Goal: Task Accomplishment & Management: Use online tool/utility

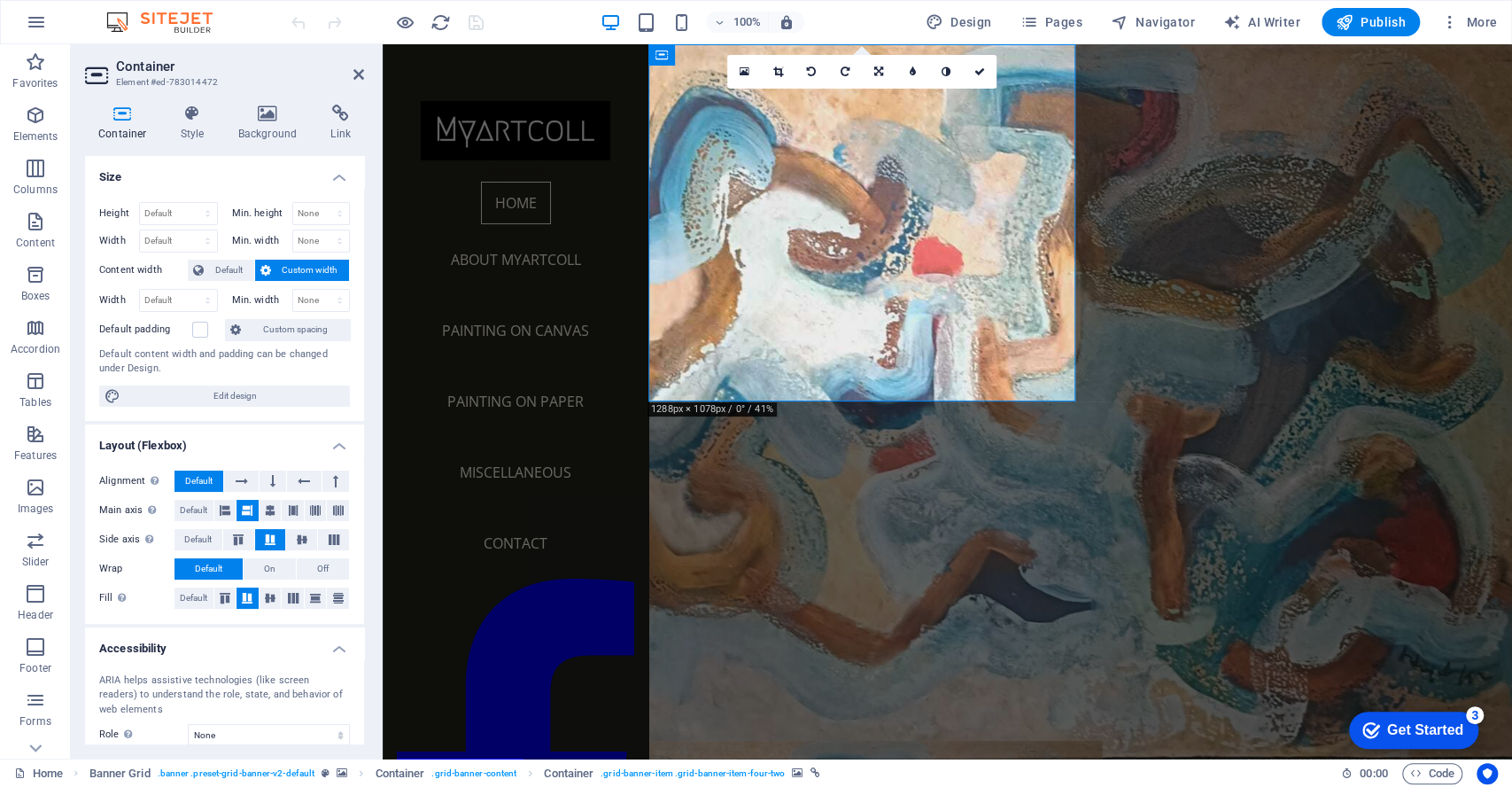
click at [259, 120] on icon at bounding box center [268, 113] width 86 height 17
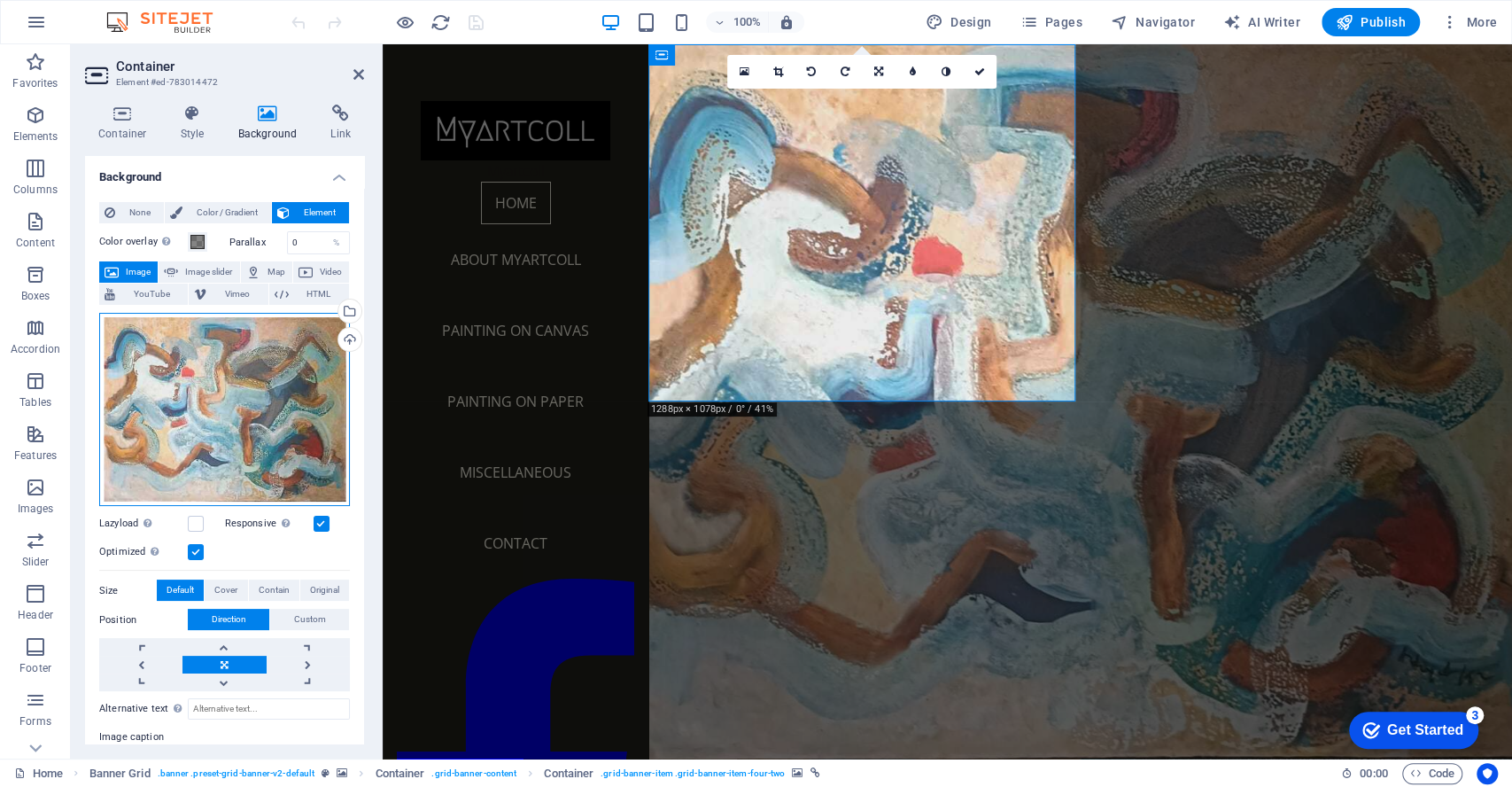
click at [217, 356] on div "Drag files here, click to choose files or select files from Files or our free s…" at bounding box center [224, 409] width 251 height 194
click at [217, 356] on body "[DOMAIN_NAME] Home Favorites Elements Columns Content Boxes Accordion Tables Fe…" at bounding box center [756, 393] width 1512 height 787
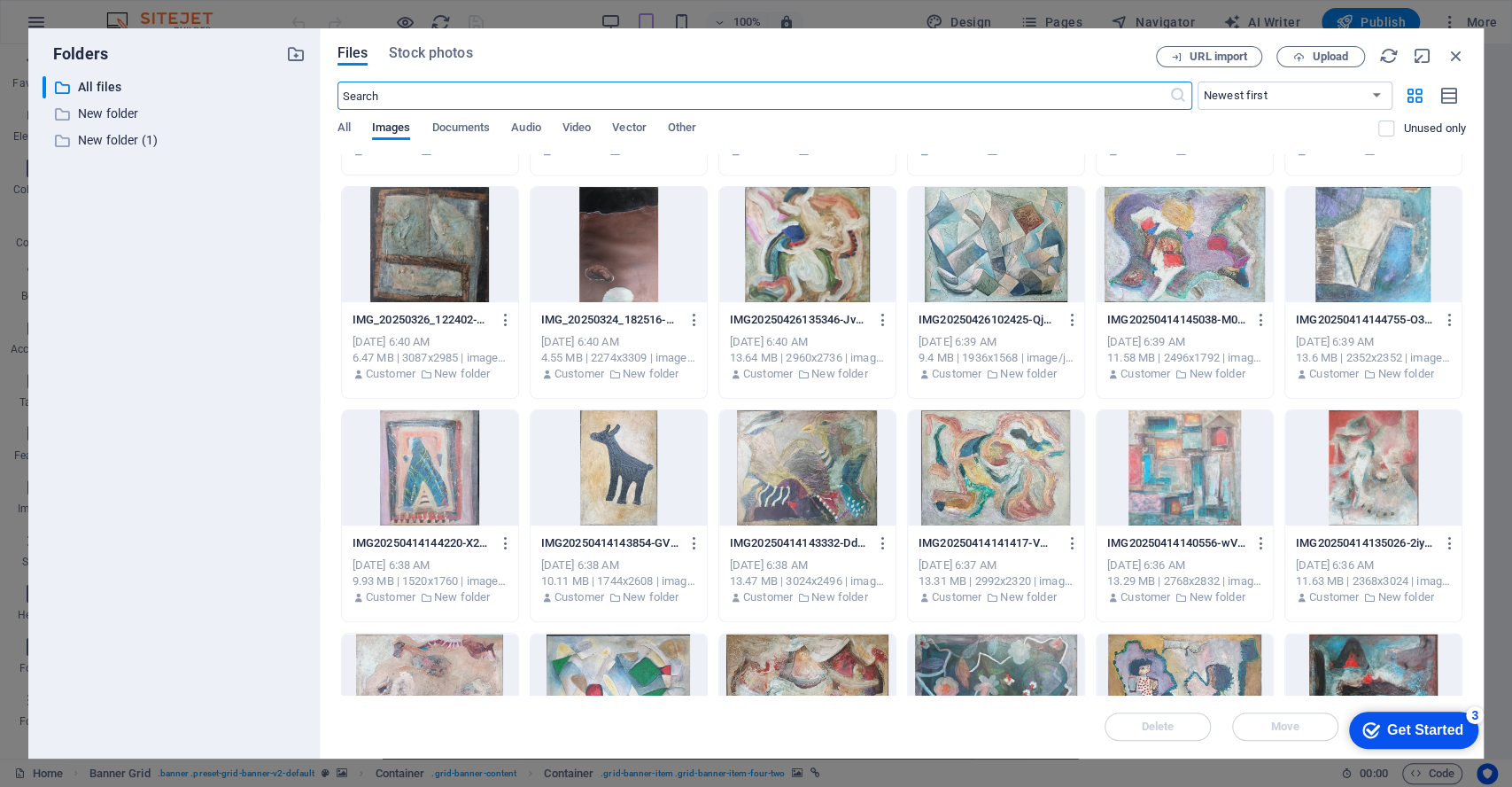
scroll to position [6592, 0]
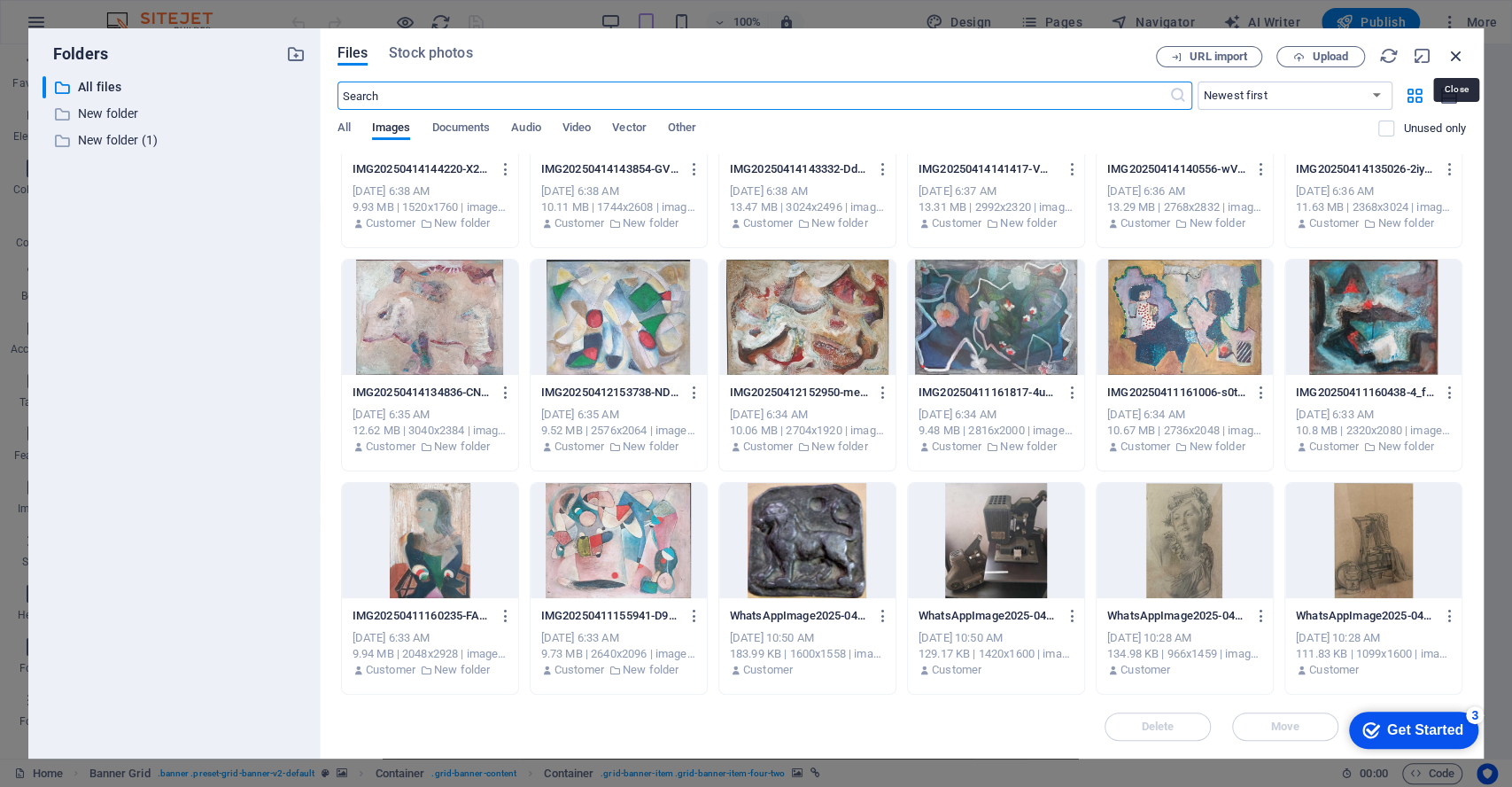
click at [1461, 57] on icon "button" at bounding box center [1455, 56] width 19 height 19
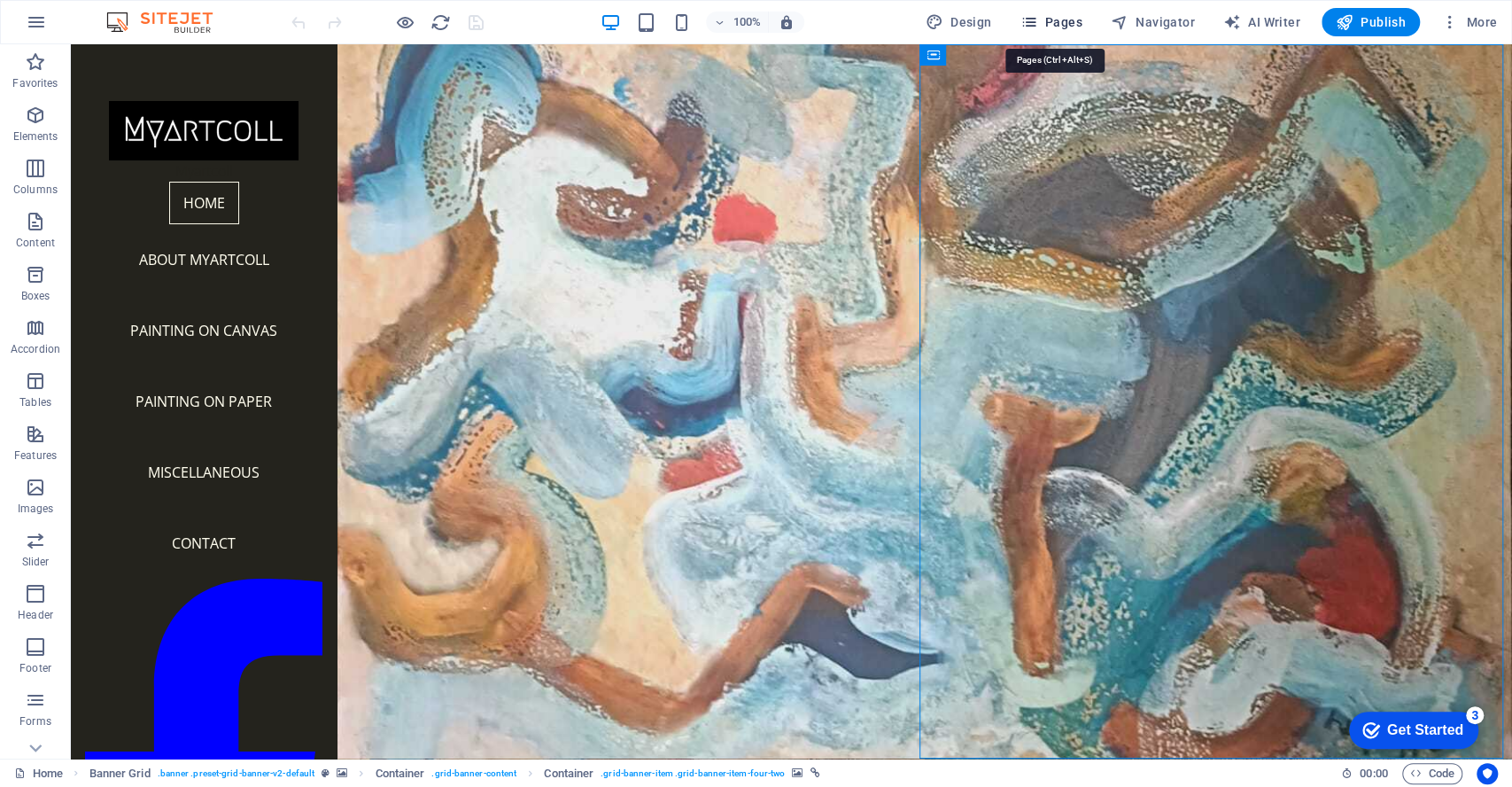
click at [1048, 22] on span "Pages" at bounding box center [1051, 22] width 62 height 17
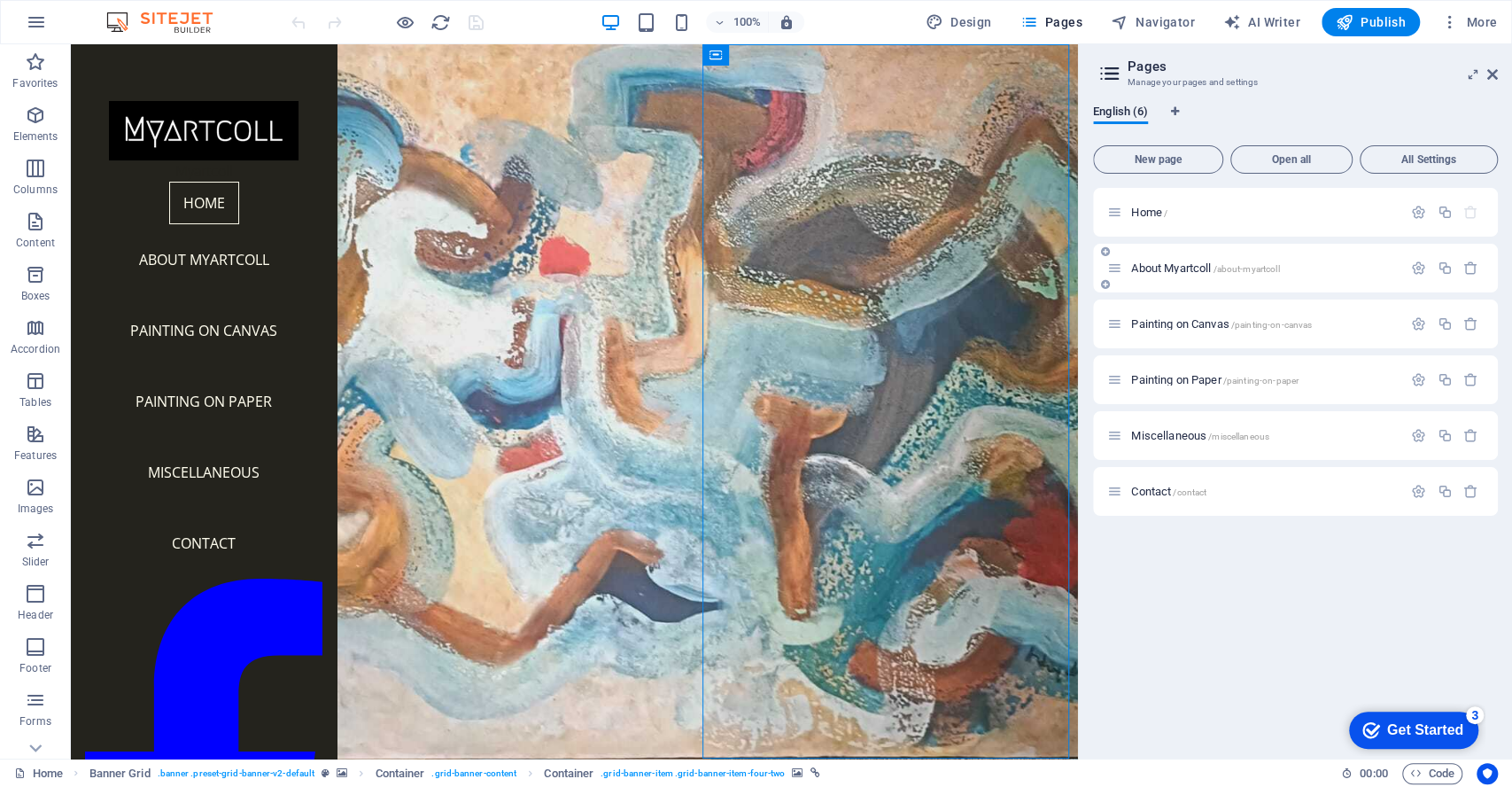
click at [1147, 264] on span "About Myartcoll /about-myartcoll" at bounding box center [1205, 268] width 148 height 14
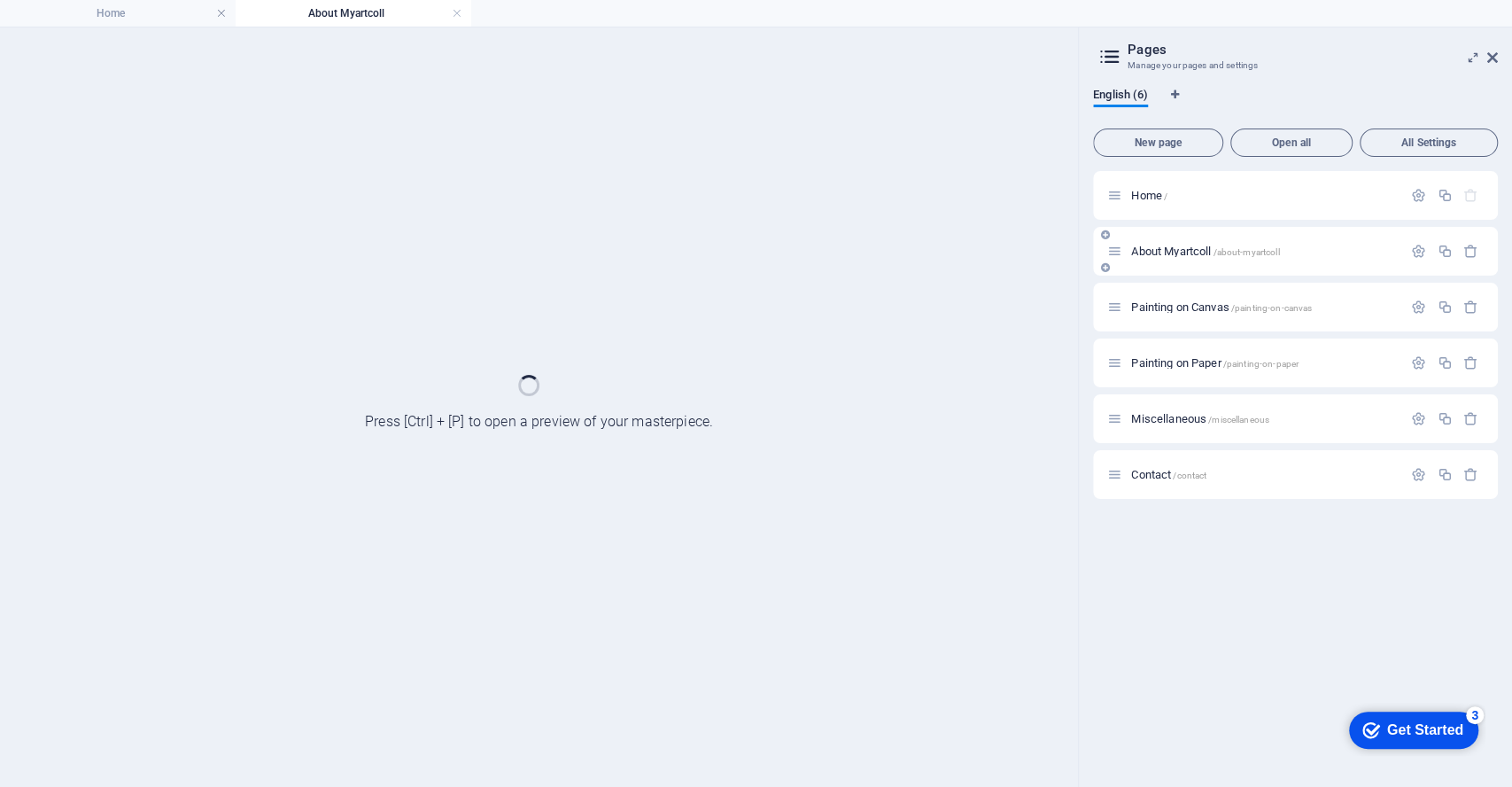
click at [1147, 264] on div "About Myartcoll /about-myartcoll" at bounding box center [1296, 251] width 405 height 48
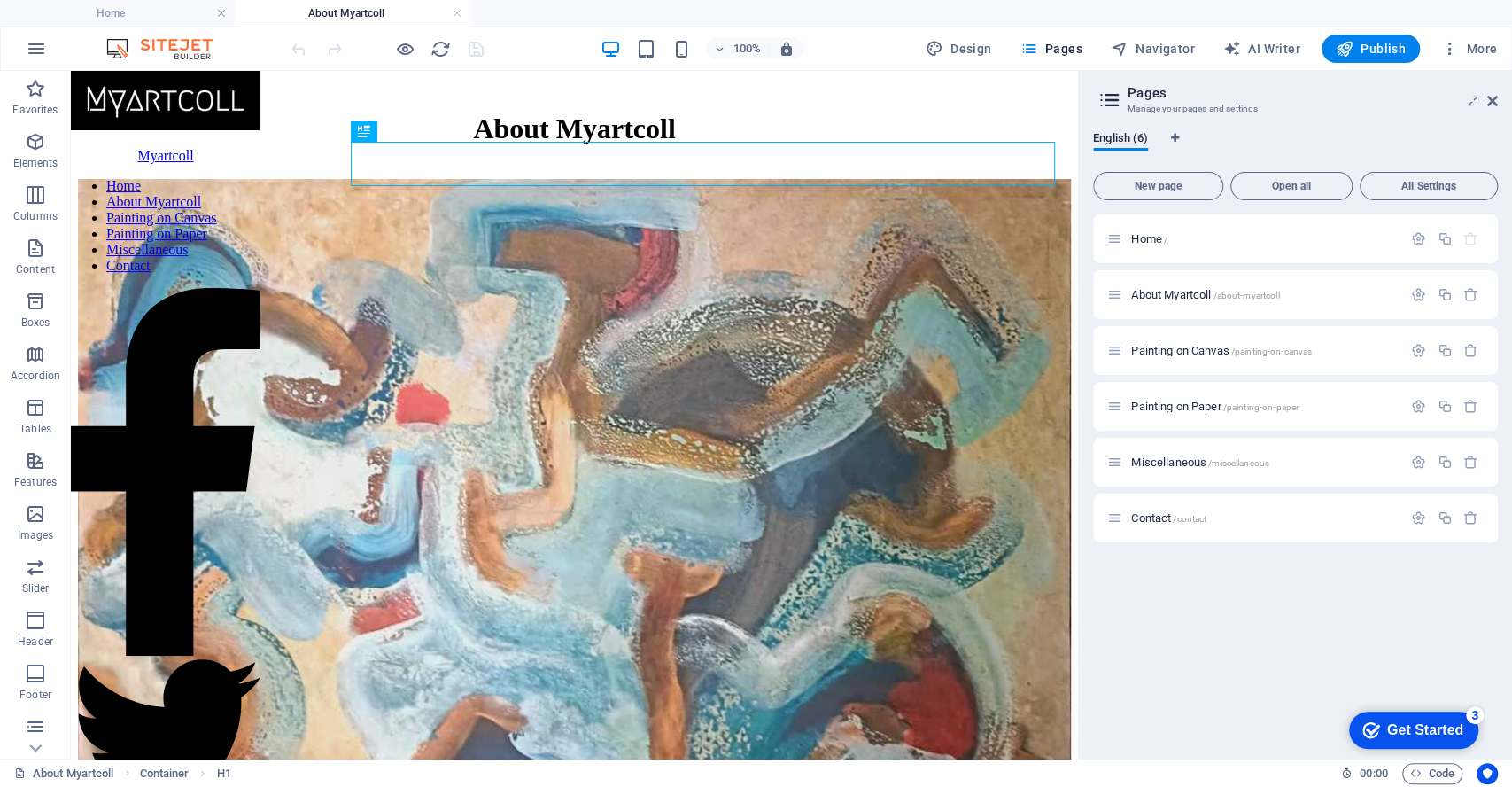
scroll to position [0, 0]
click at [1191, 347] on span "Painting on Canvas /painting-on-canvas" at bounding box center [1221, 350] width 181 height 14
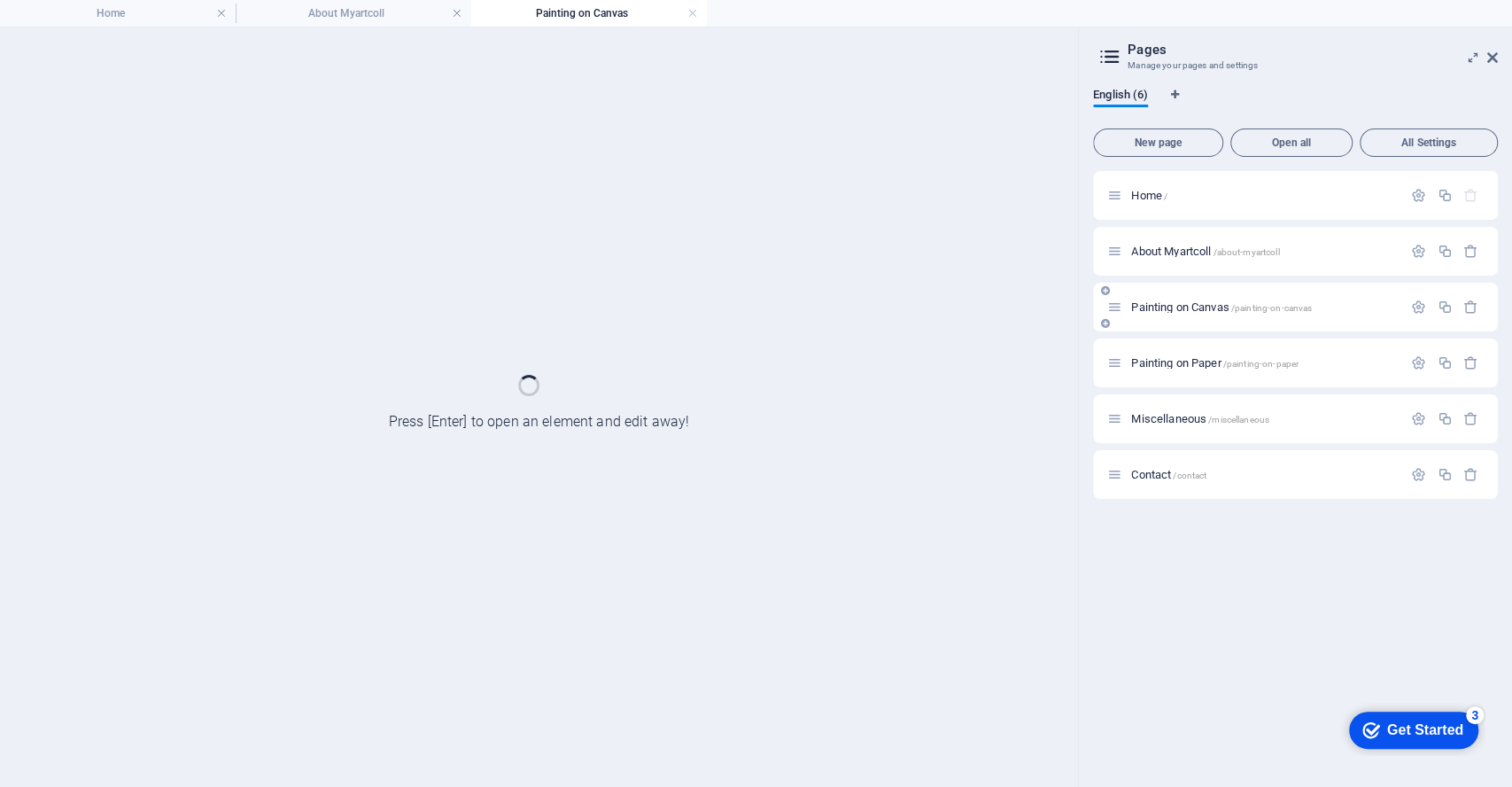
click at [1191, 347] on div "Painting on Paper /painting-on-paper" at bounding box center [1296, 362] width 405 height 48
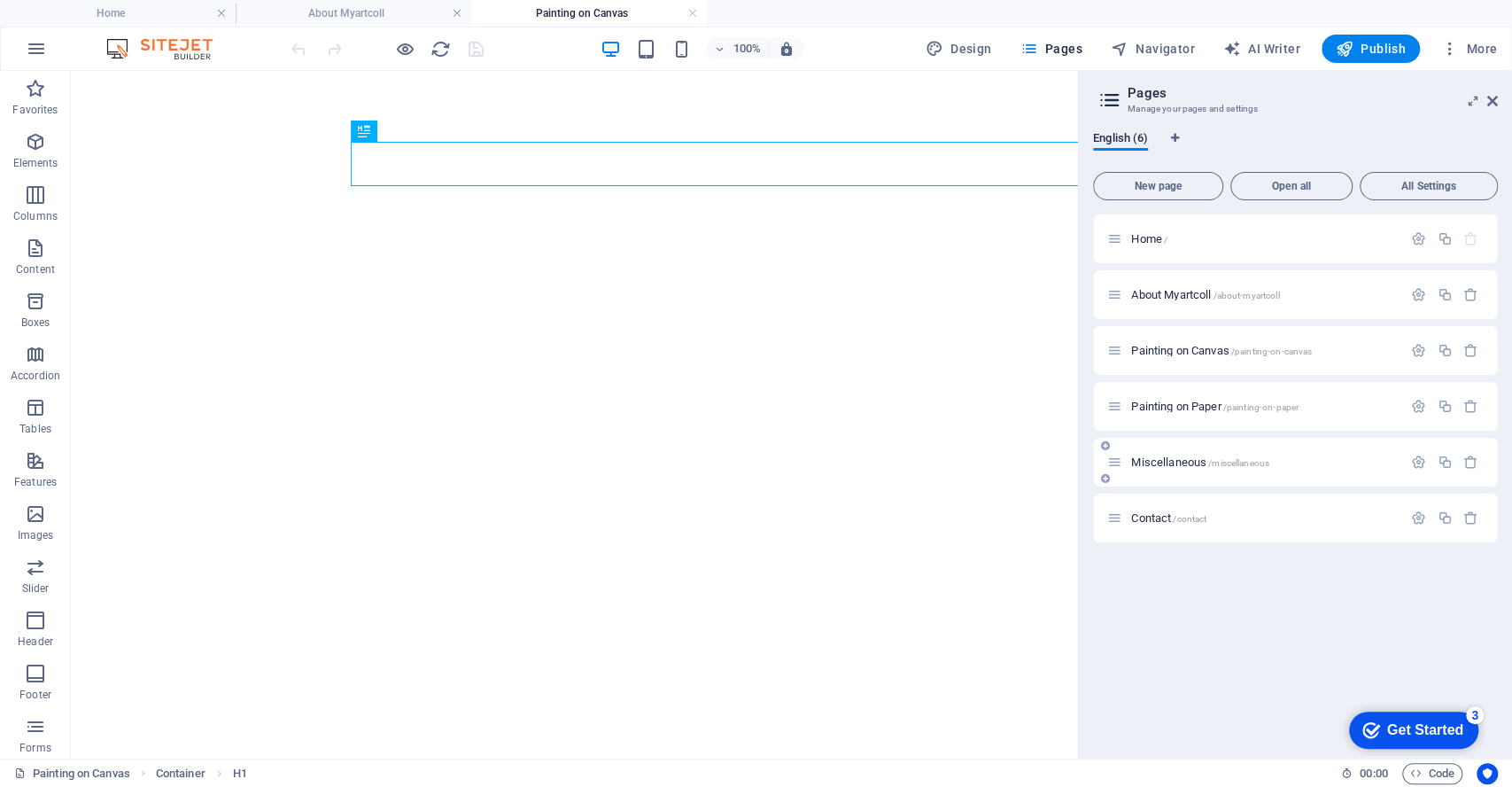
click at [1194, 413] on div "Painting on Paper /painting-on-paper" at bounding box center [1254, 406] width 295 height 20
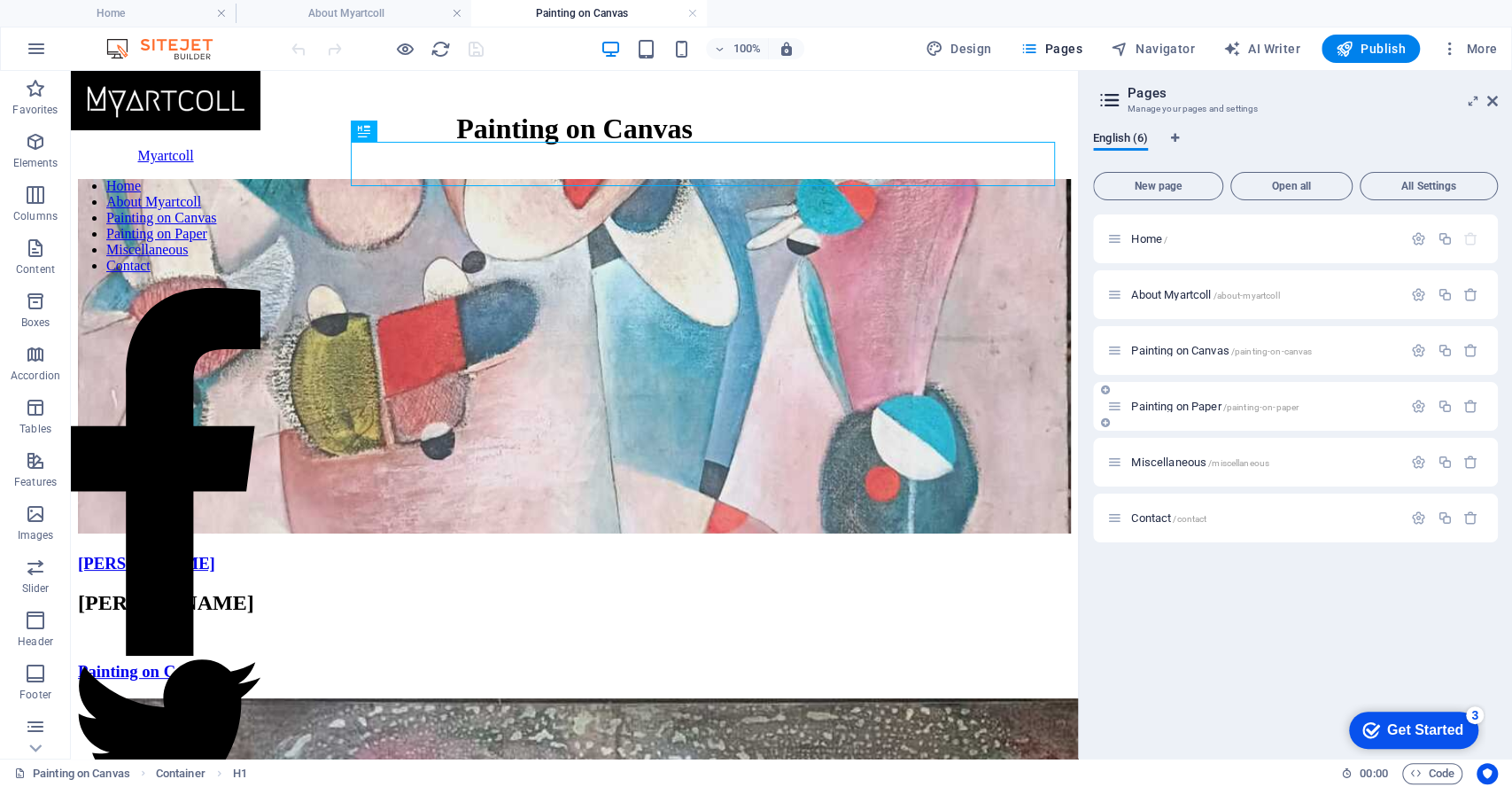
click at [1194, 399] on span "Painting on Paper /painting-on-paper" at bounding box center [1215, 406] width 168 height 14
click at [1194, 438] on div "Miscellaneous /miscellaneous" at bounding box center [1296, 461] width 405 height 48
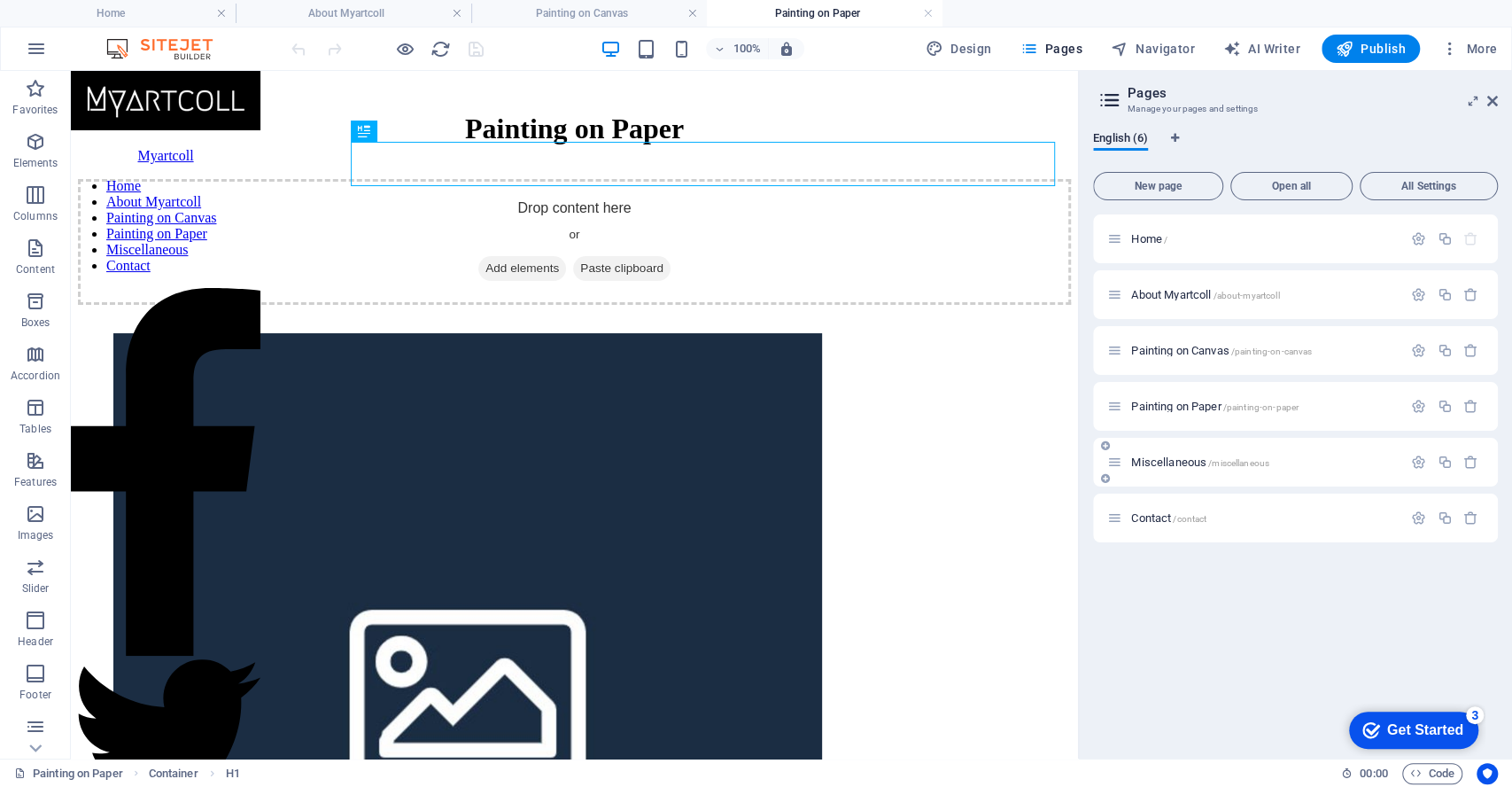
click at [1191, 461] on span "Miscellaneous /miscellaneous" at bounding box center [1200, 461] width 139 height 14
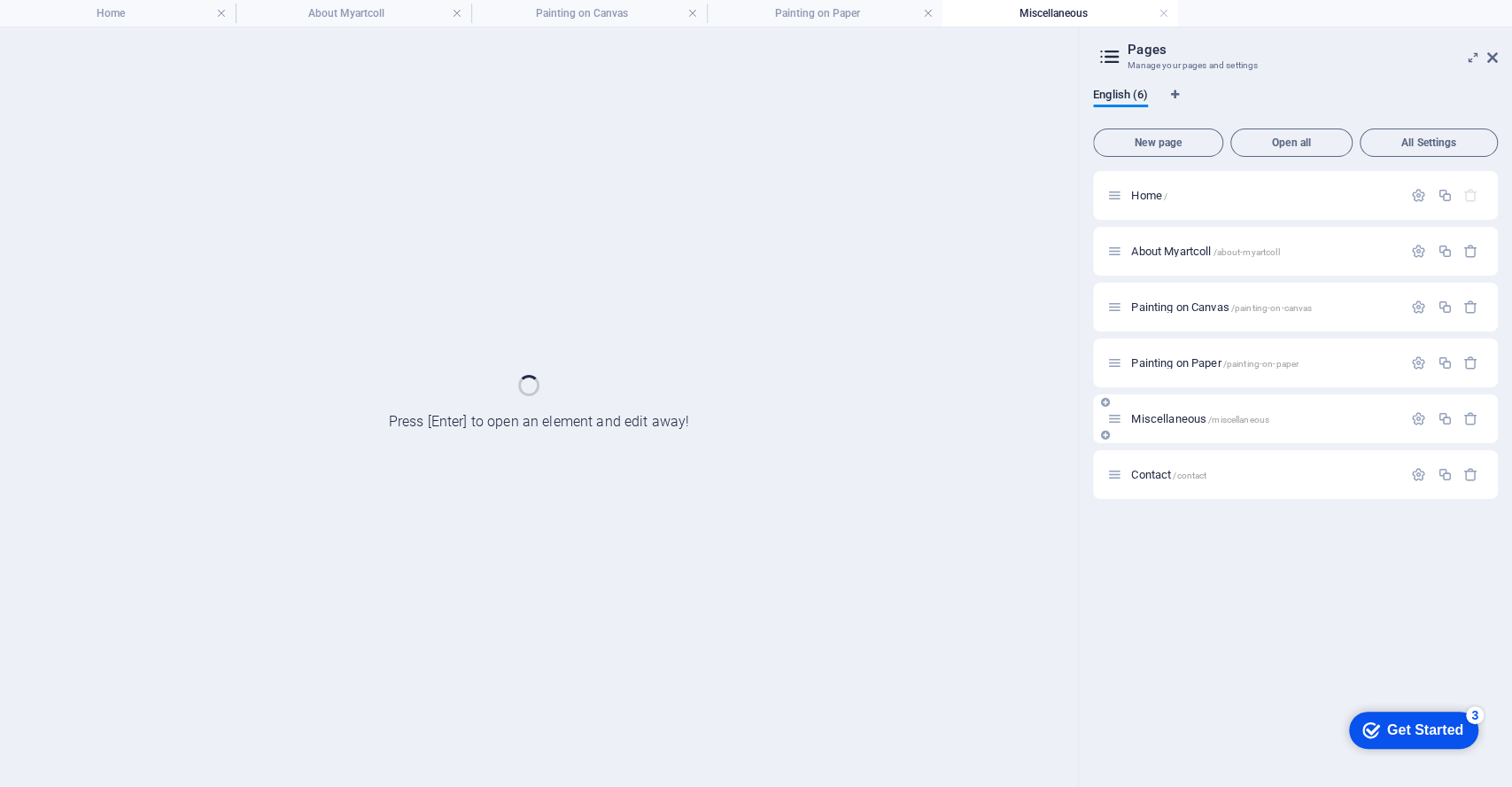
click at [1191, 461] on div "Contact /contact" at bounding box center [1296, 473] width 405 height 48
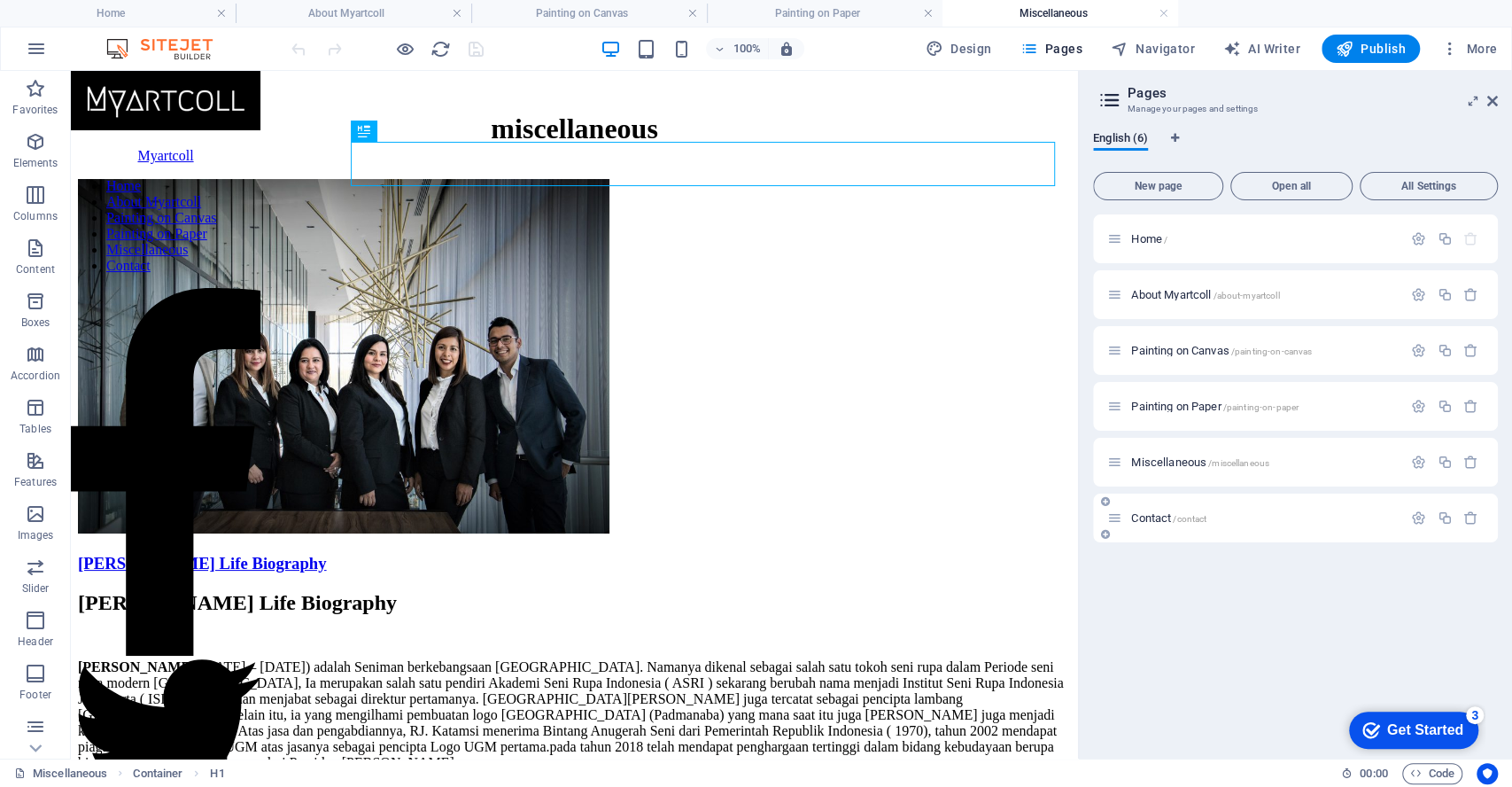
click at [1213, 513] on p "Contact /contact" at bounding box center [1263, 517] width 265 height 12
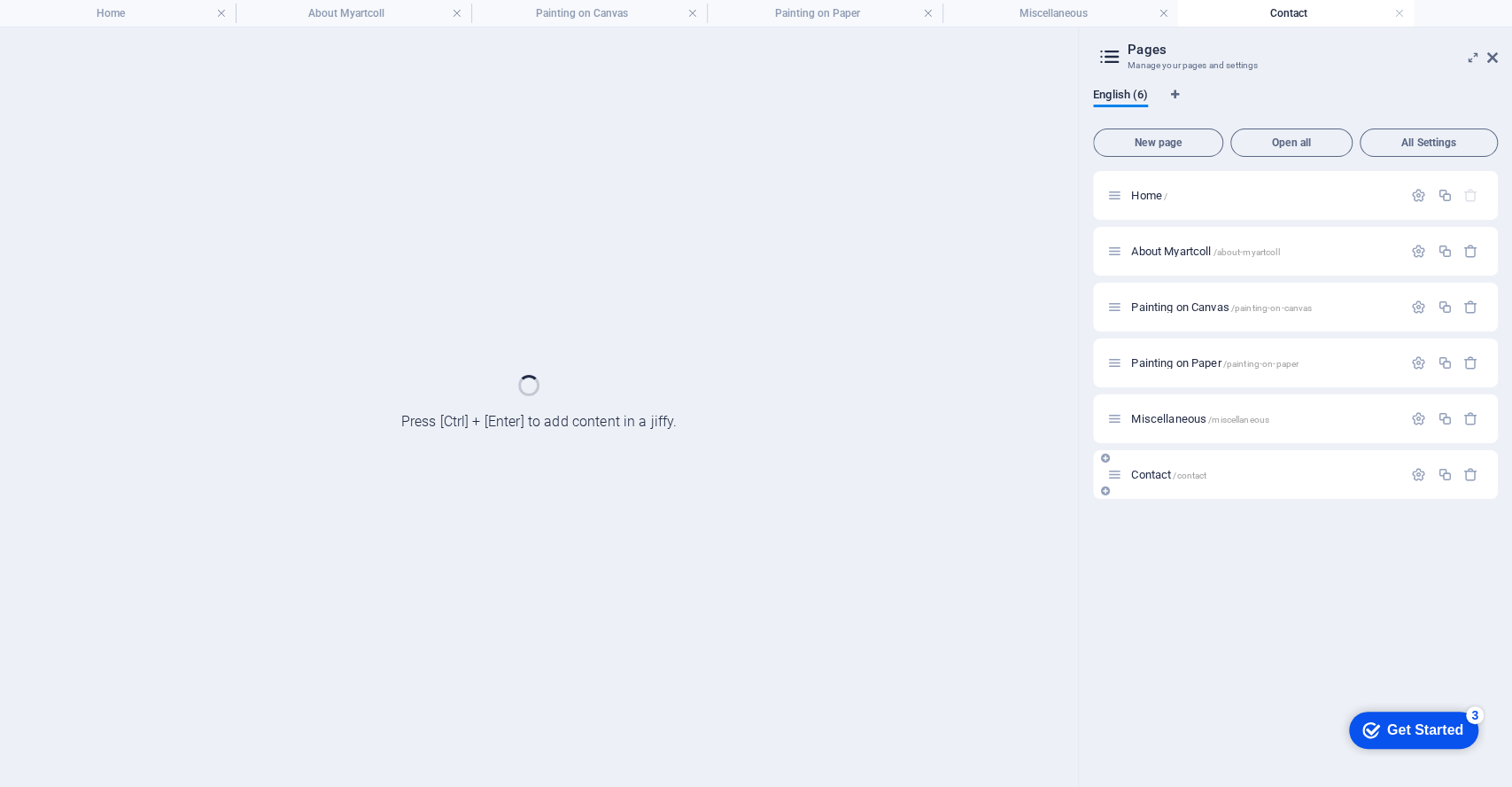
click at [1213, 513] on div "Home / About Myartcoll /about-myartcoll Painting on Canvas /painting-on-canvas …" at bounding box center [1296, 471] width 405 height 602
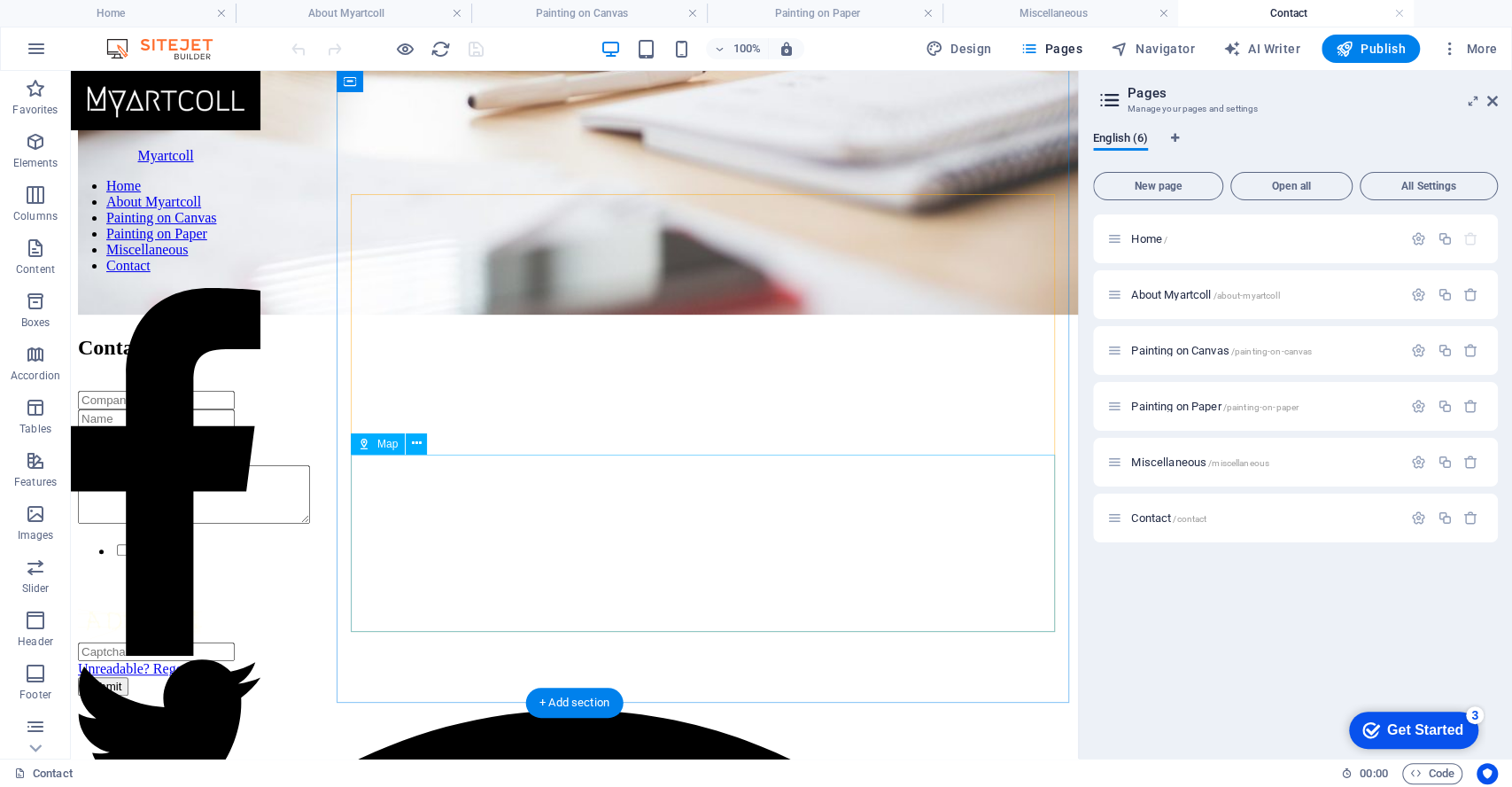
scroll to position [532, 0]
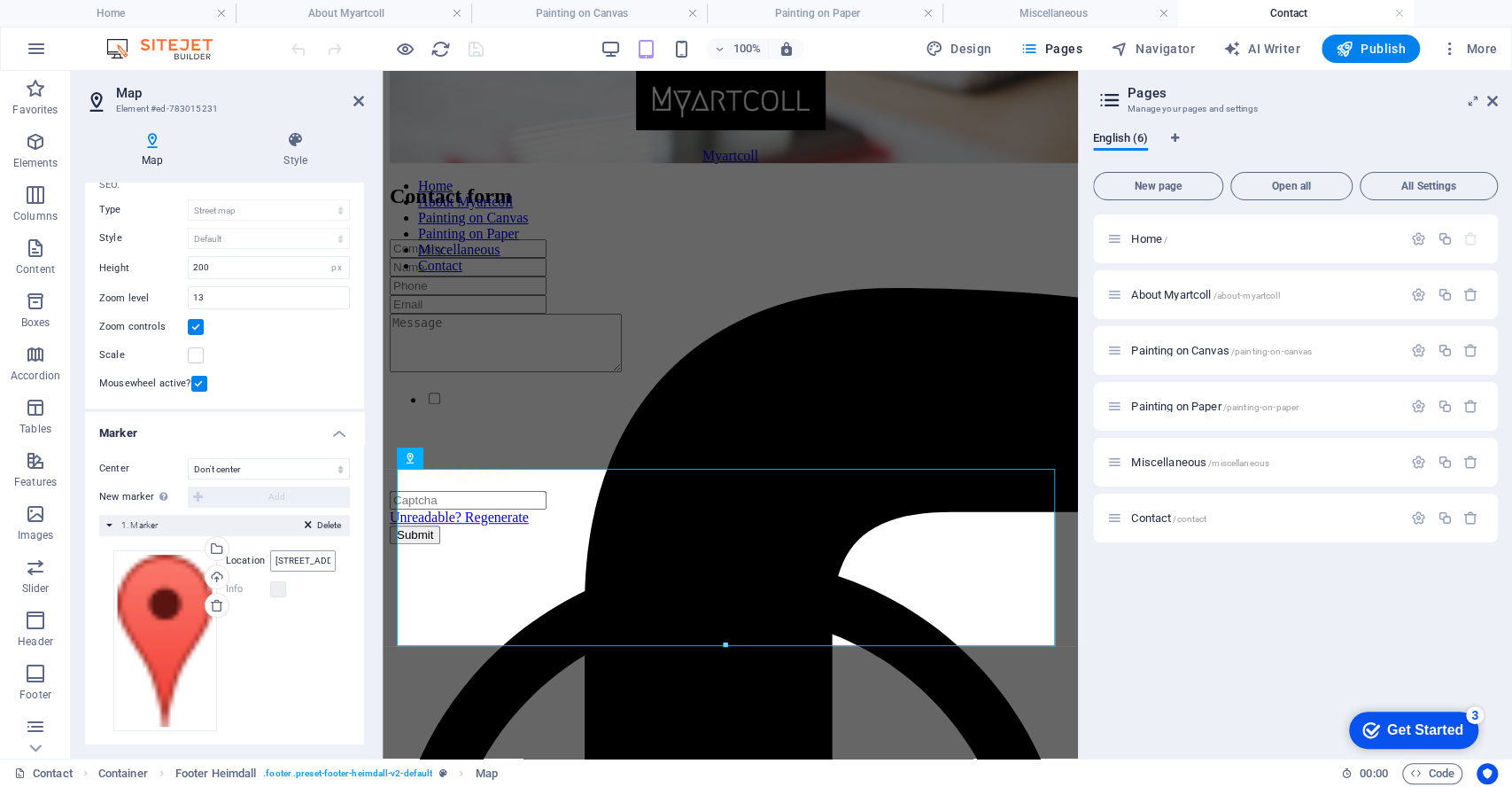
scroll to position [126, 0]
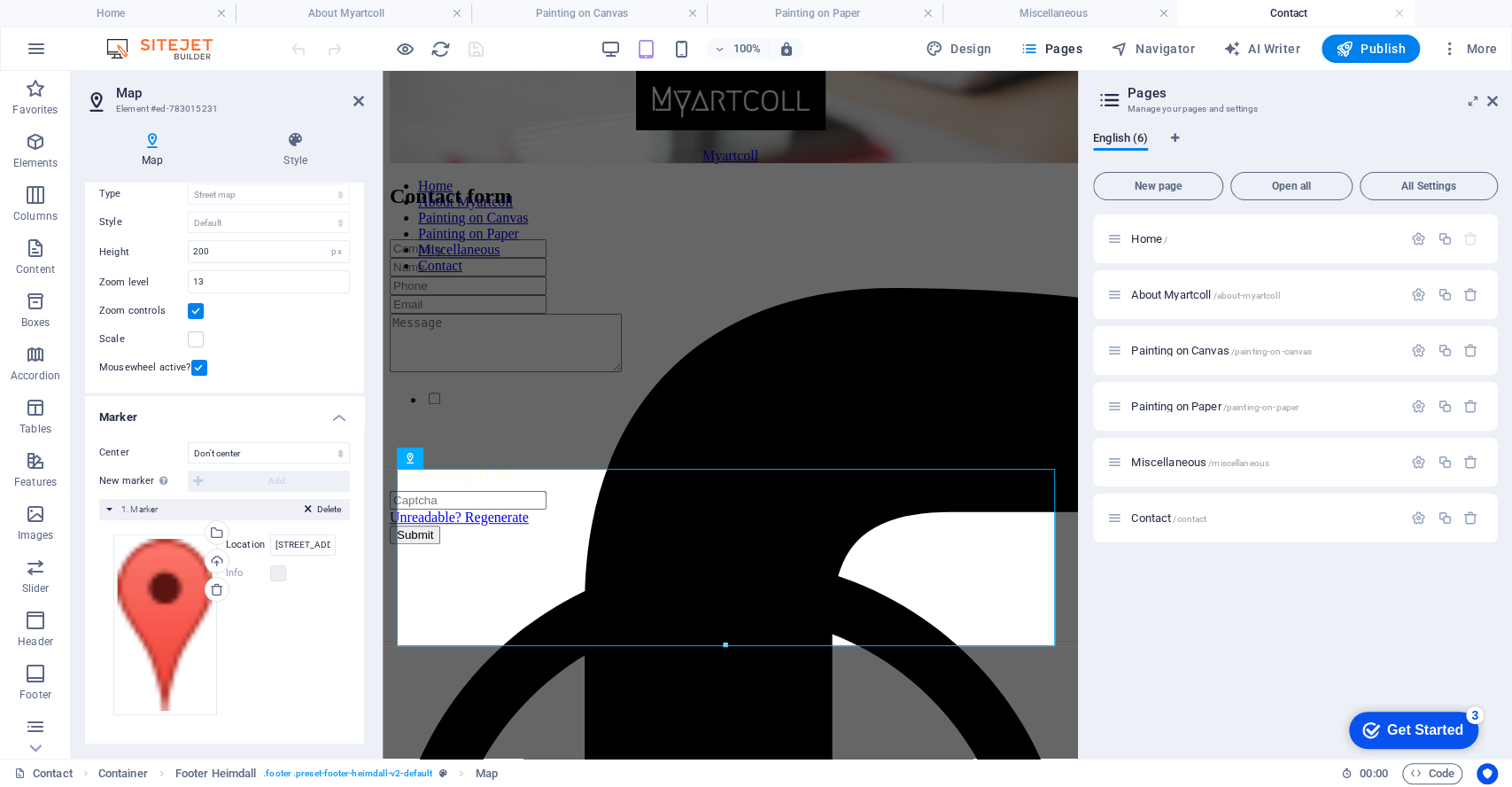
click at [248, 540] on label "Location" at bounding box center [248, 544] width 45 height 21
click at [270, 540] on input "[STREET_ADDRESS]" at bounding box center [303, 544] width 66 height 21
click at [229, 529] on div "Select files from the file manager, stock photos, or upload file(s)" at bounding box center [286, 534] width 115 height 67
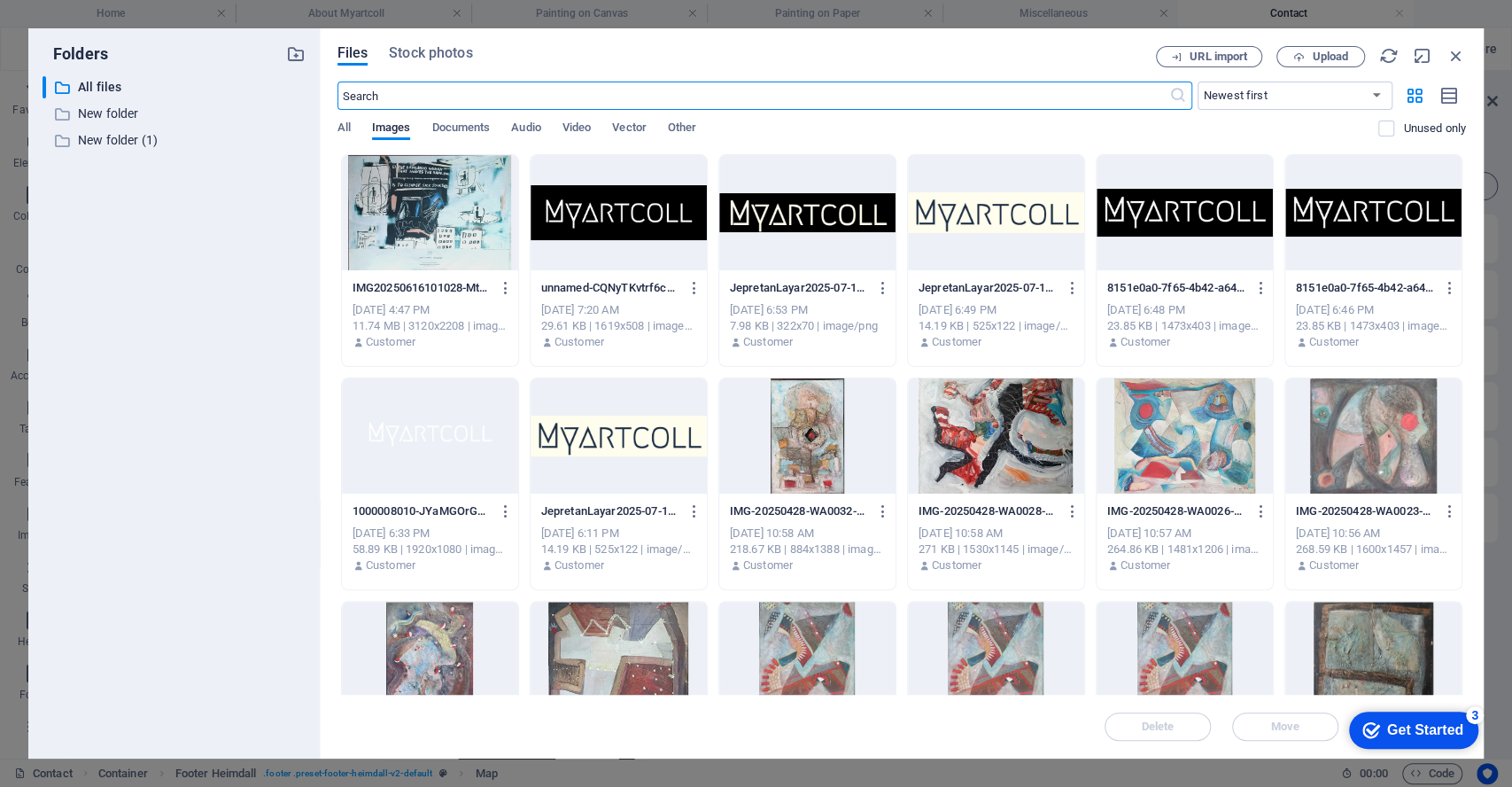
scroll to position [1183, 0]
click at [1452, 53] on icon "button" at bounding box center [1455, 56] width 19 height 19
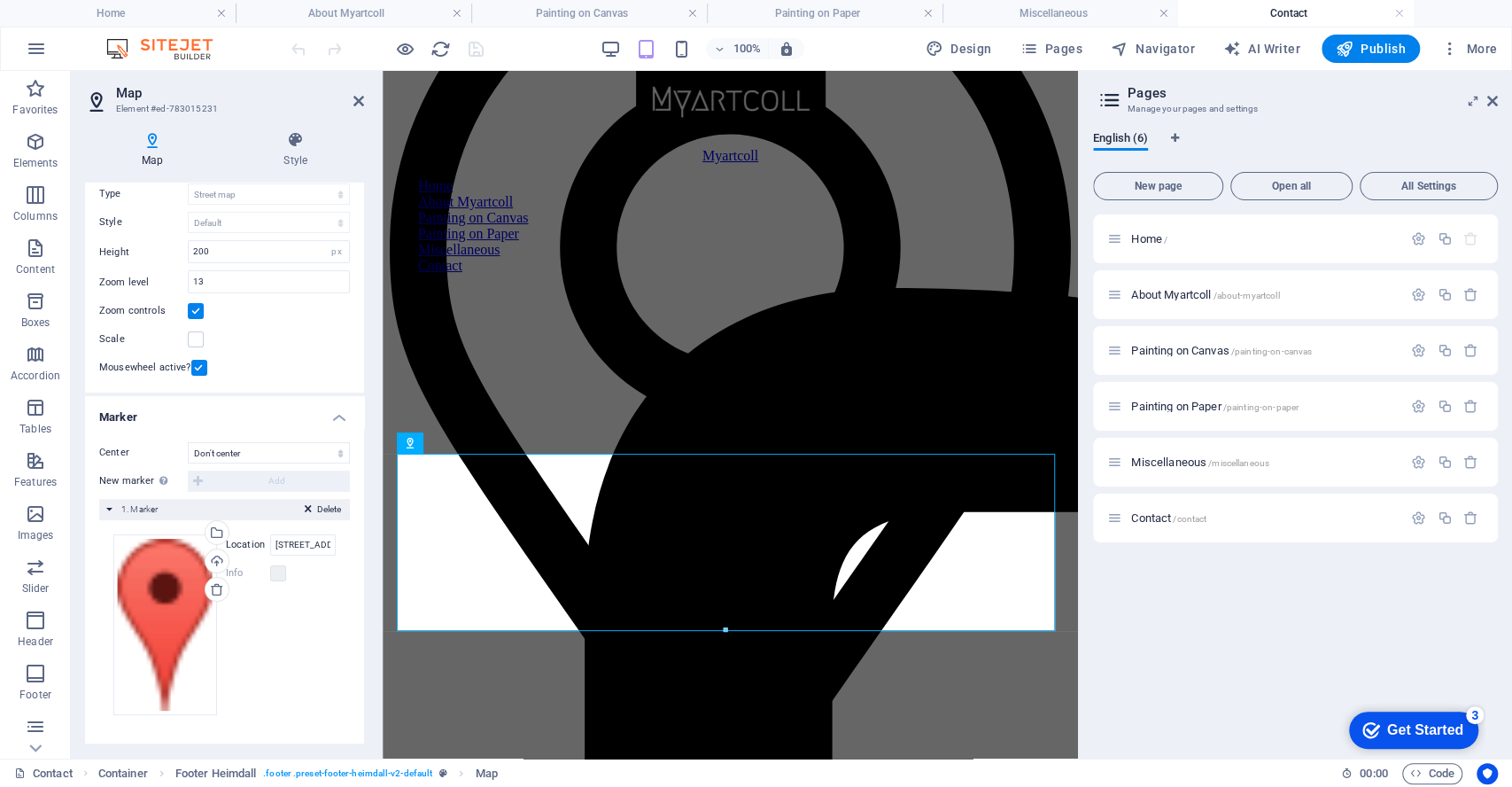
scroll to position [546, 0]
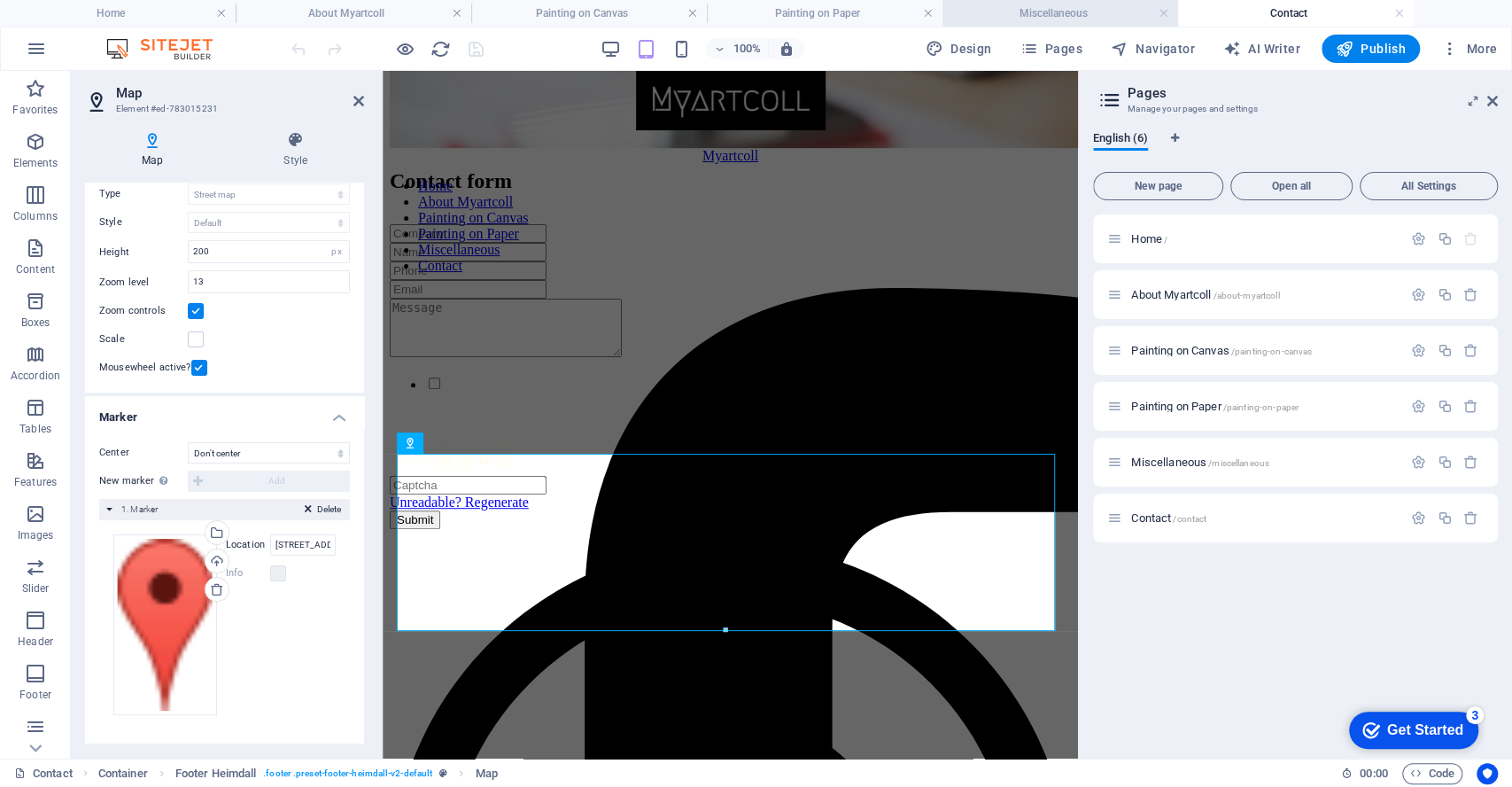
click at [1064, 12] on h4 "Miscellaneous" at bounding box center [1061, 13] width 235 height 19
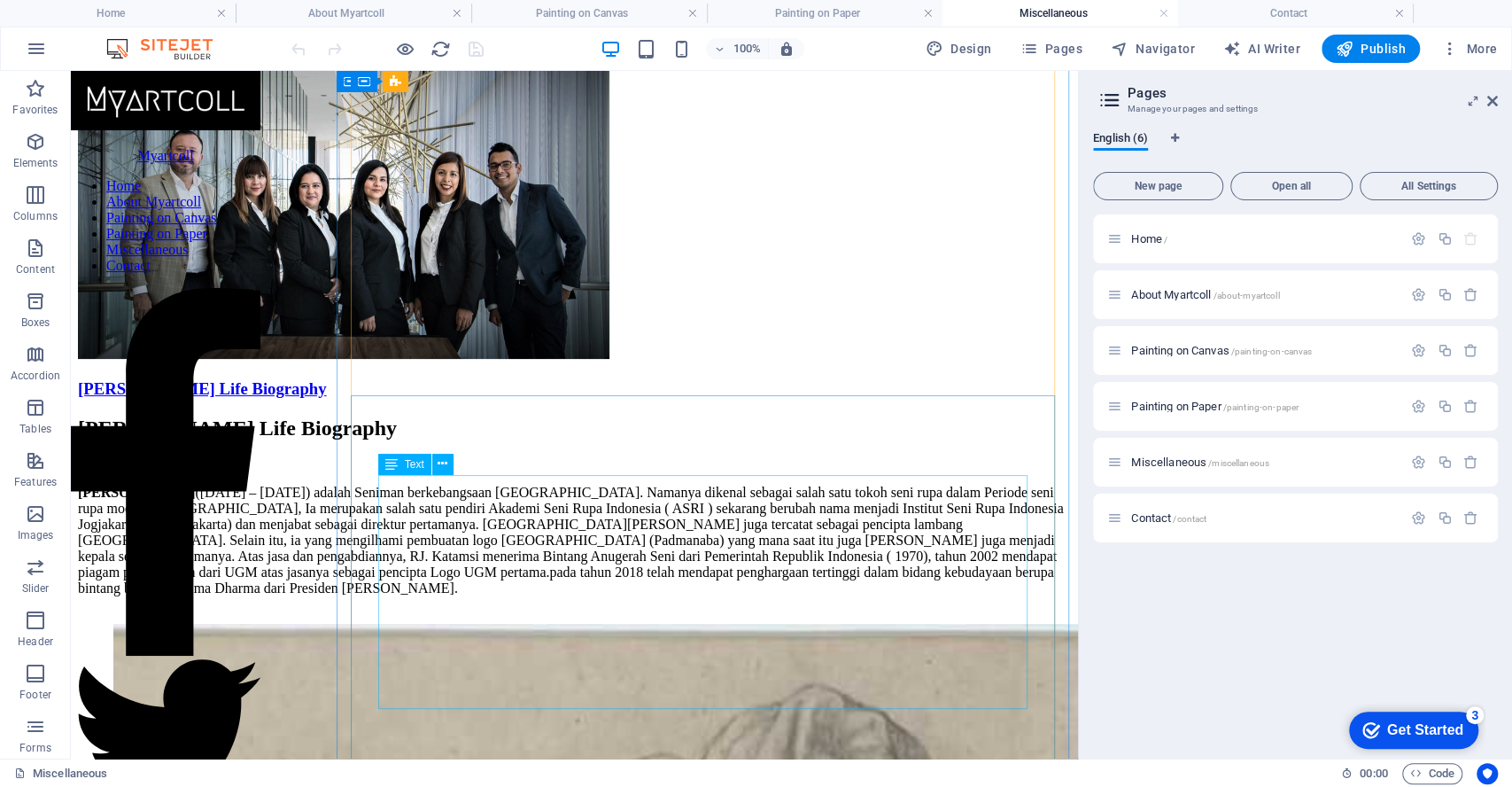
scroll to position [0, 0]
